Goal: Information Seeking & Learning: Learn about a topic

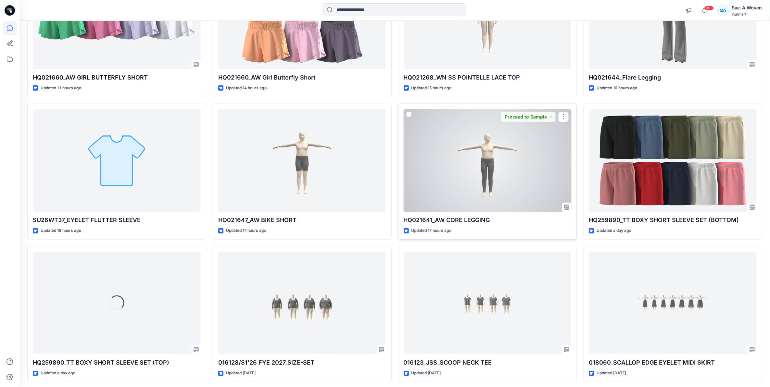
scroll to position [157, 0]
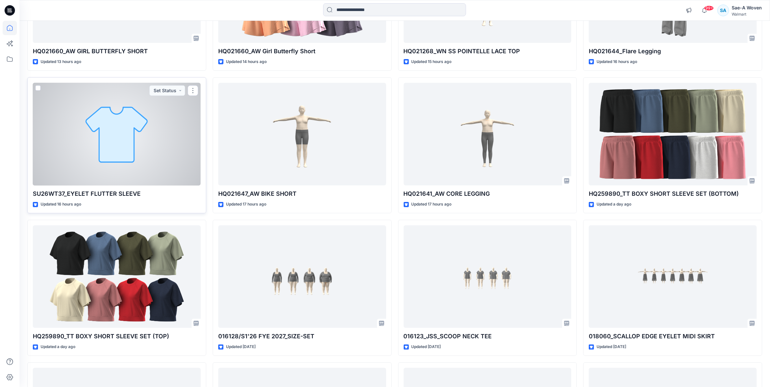
click at [135, 159] on div at bounding box center [117, 134] width 168 height 103
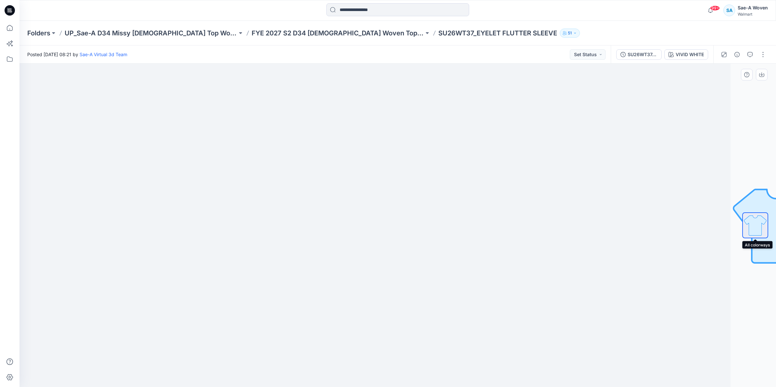
click at [744, 228] on img at bounding box center [755, 225] width 25 height 25
click at [645, 54] on div "SU26WT37_Rev1_Full Colorways" at bounding box center [643, 54] width 30 height 7
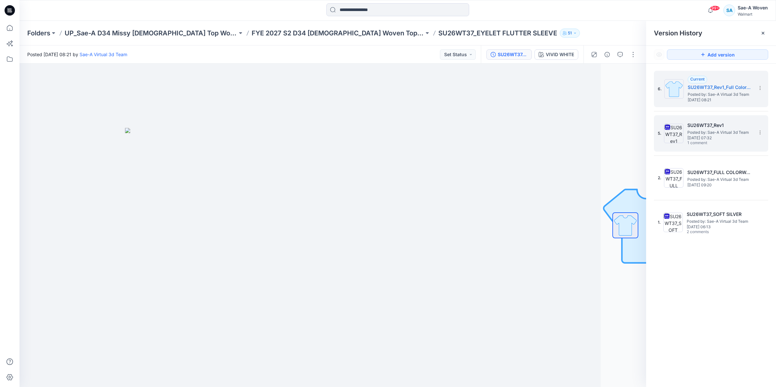
click at [718, 138] on span "[DATE] 07:32" at bounding box center [720, 138] width 65 height 5
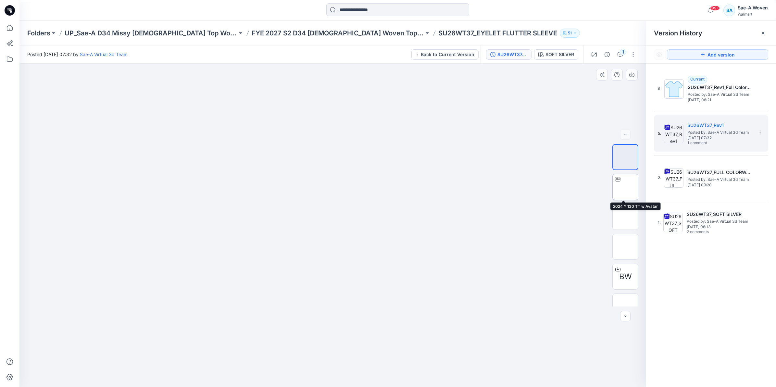
click at [626, 187] on img at bounding box center [626, 187] width 0 height 0
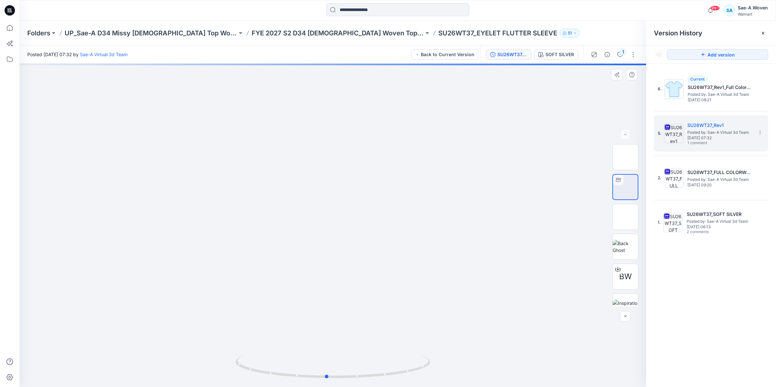
drag, startPoint x: 371, startPoint y: 278, endPoint x: 370, endPoint y: 217, distance: 60.8
click at [369, 219] on div at bounding box center [332, 226] width 627 height 324
drag, startPoint x: 376, startPoint y: 265, endPoint x: 384, endPoint y: 184, distance: 81.5
click at [384, 184] on img at bounding box center [333, 184] width 406 height 406
drag, startPoint x: 387, startPoint y: 236, endPoint x: 390, endPoint y: 185, distance: 51.4
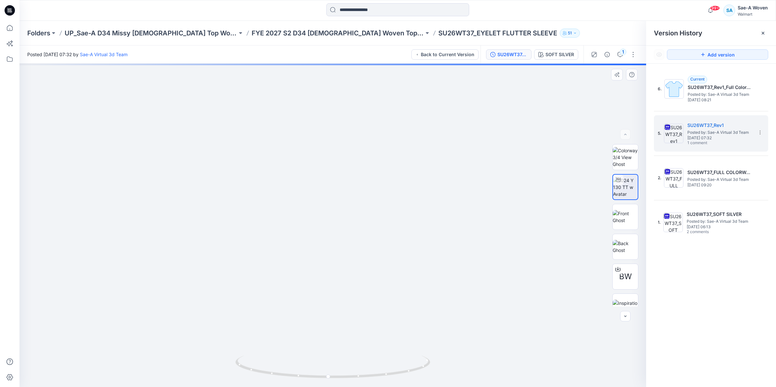
click at [390, 185] on img at bounding box center [333, 184] width 406 height 406
